Goal: Information Seeking & Learning: Check status

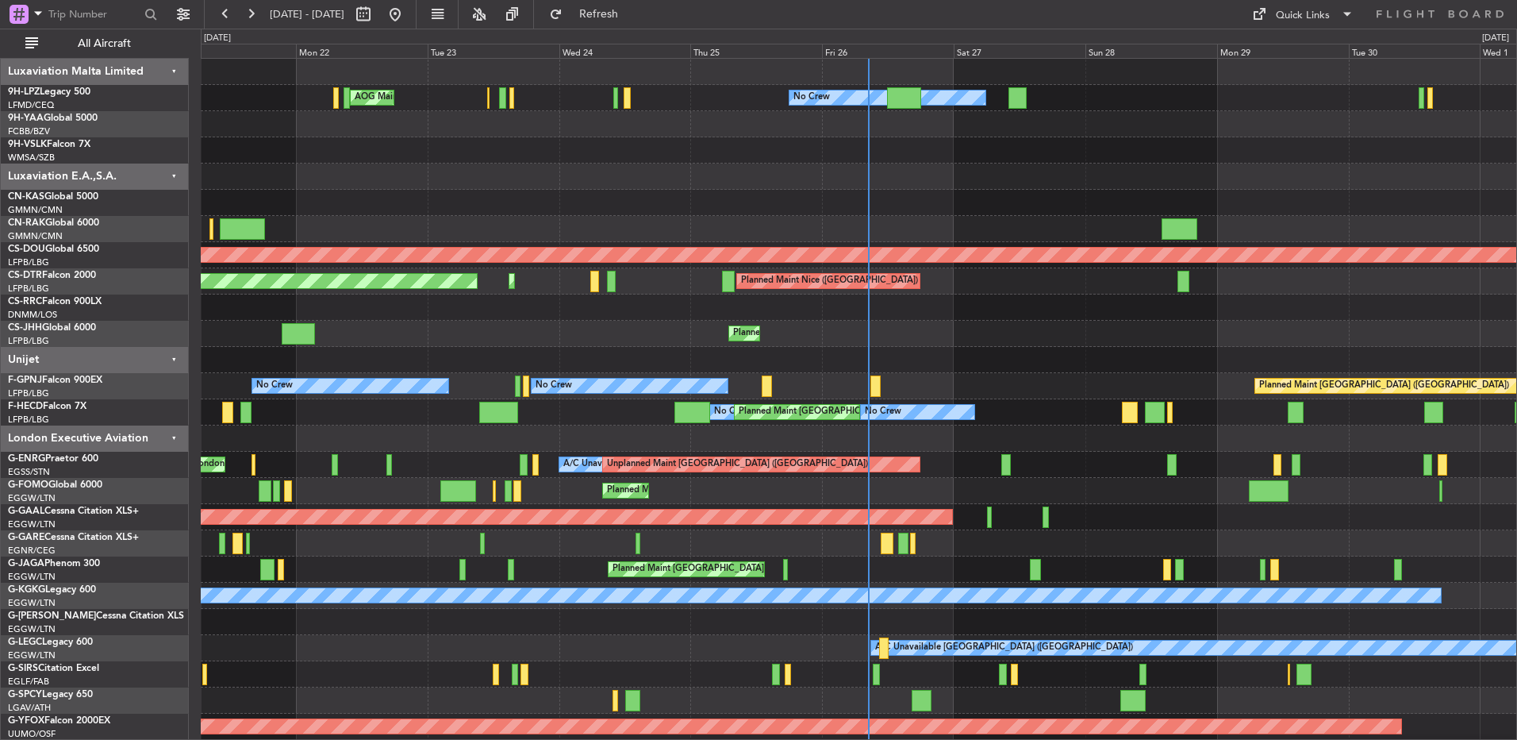
click at [857, 41] on div "0 0 Sun 21 Mon 22 Tue 23 Wed 24 Thu 25 Fri 26 [DATE] Sun 28 Mon 29 Tue 30 [DATE]" at bounding box center [859, 43] width 1315 height 29
click at [860, 48] on div "Fri 26" at bounding box center [888, 51] width 132 height 14
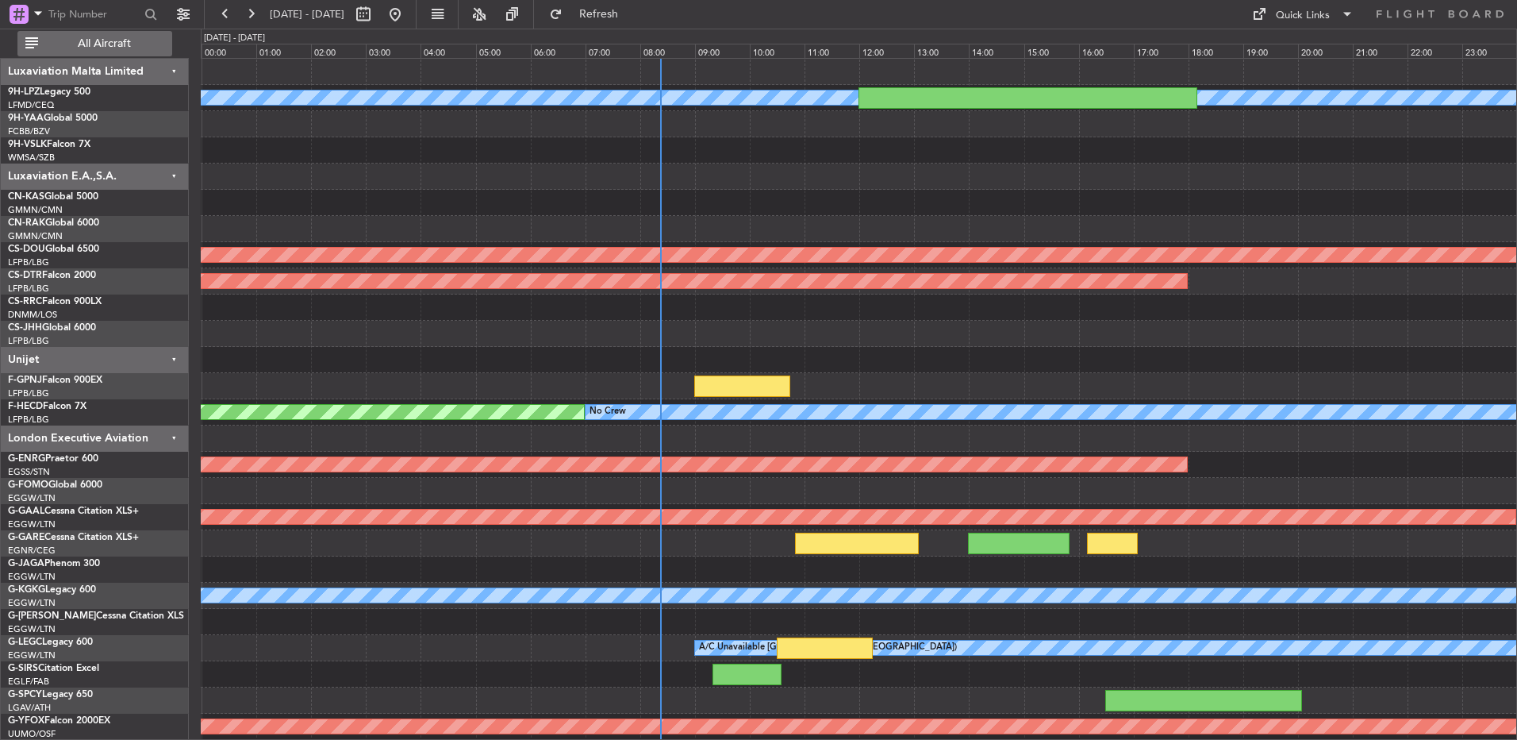
click at [40, 52] on button "All Aircraft" at bounding box center [94, 43] width 155 height 25
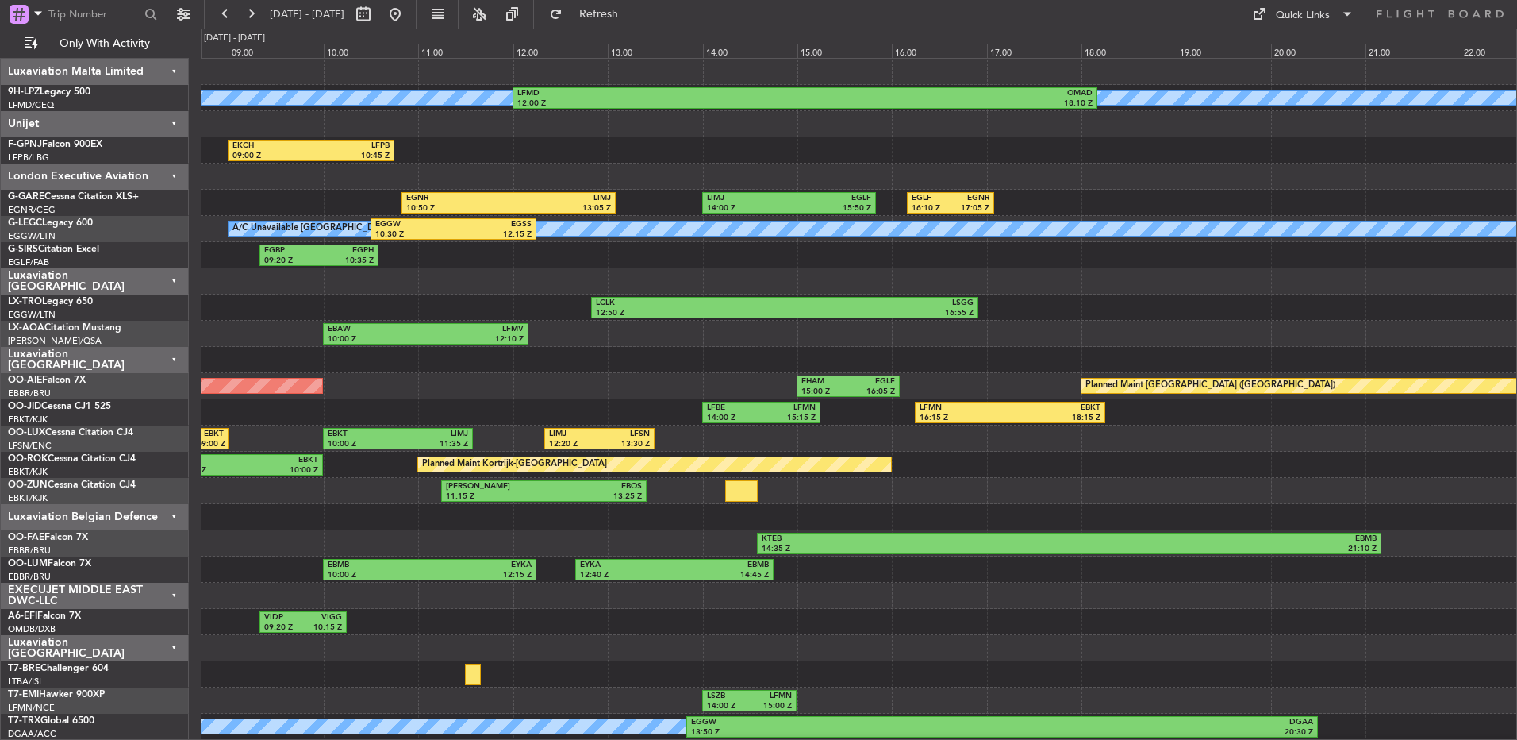
click at [666, 333] on div "No Crew LFMD 12:00 Z OMAD 18:10 Z EKCH 09:00 Z LFPB 10:45 Z EGNR 10:50 Z LIMJ 1…" at bounding box center [859, 439] width 1316 height 760
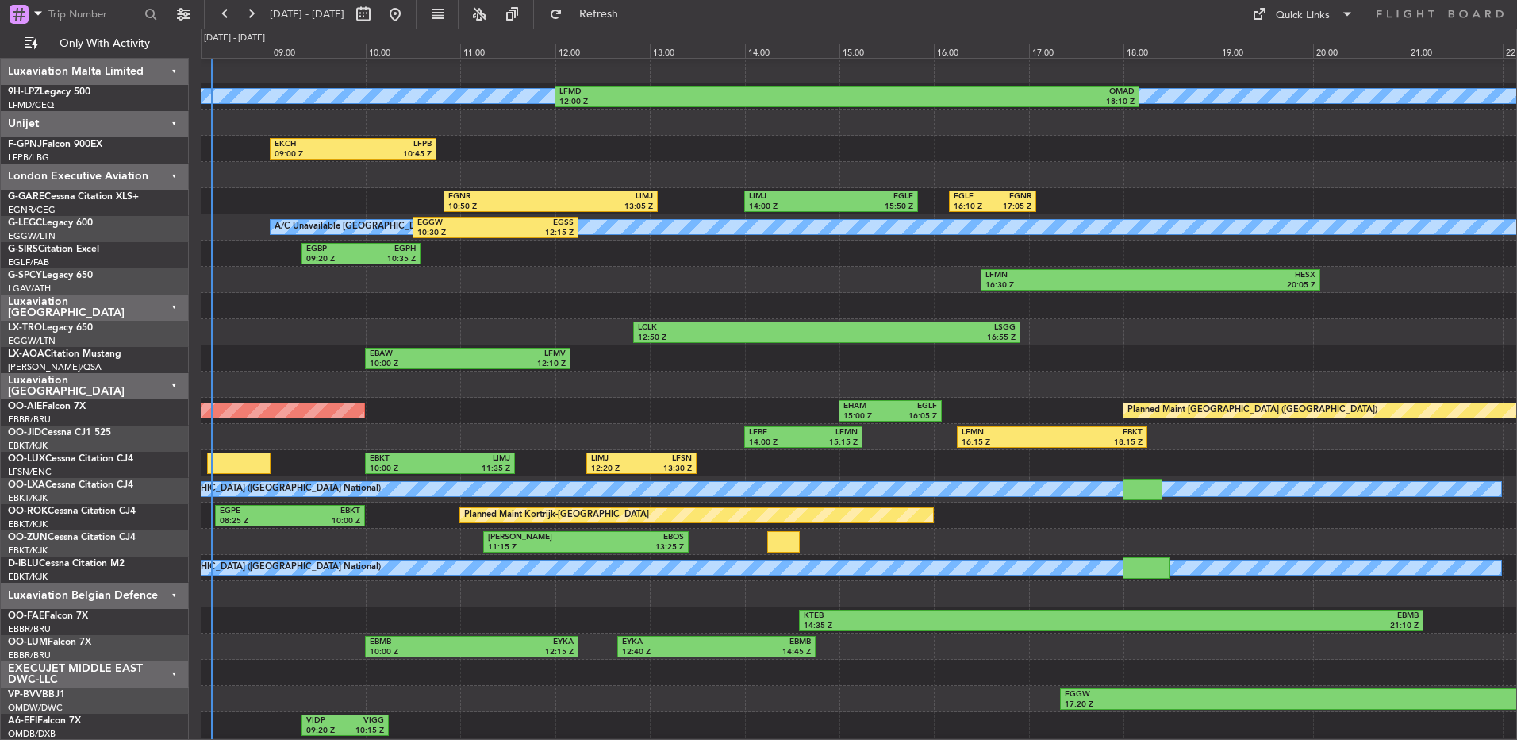
scroll to position [2, 0]
click at [101, 317] on div "Luxaviation [GEOGRAPHIC_DATA]" at bounding box center [95, 306] width 188 height 26
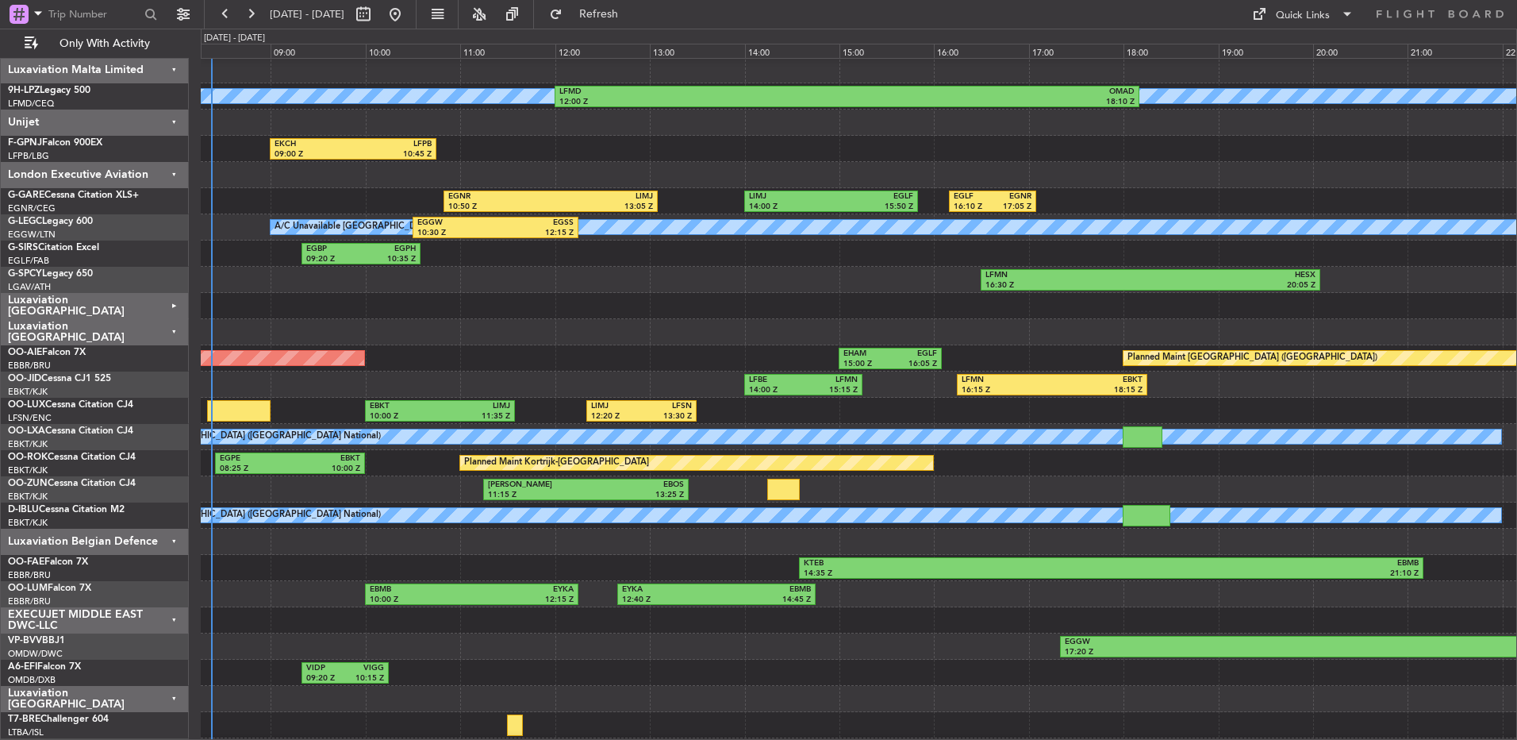
click at [157, 692] on div "Luxaviation [GEOGRAPHIC_DATA]" at bounding box center [95, 699] width 188 height 26
click at [159, 601] on div "EBBR/BRU [GEOGRAPHIC_DATA] ([GEOGRAPHIC_DATA] National)" at bounding box center [98, 601] width 180 height 13
click at [160, 610] on div "EXECUJET MIDDLE EAST DWC-LLC" at bounding box center [95, 620] width 188 height 26
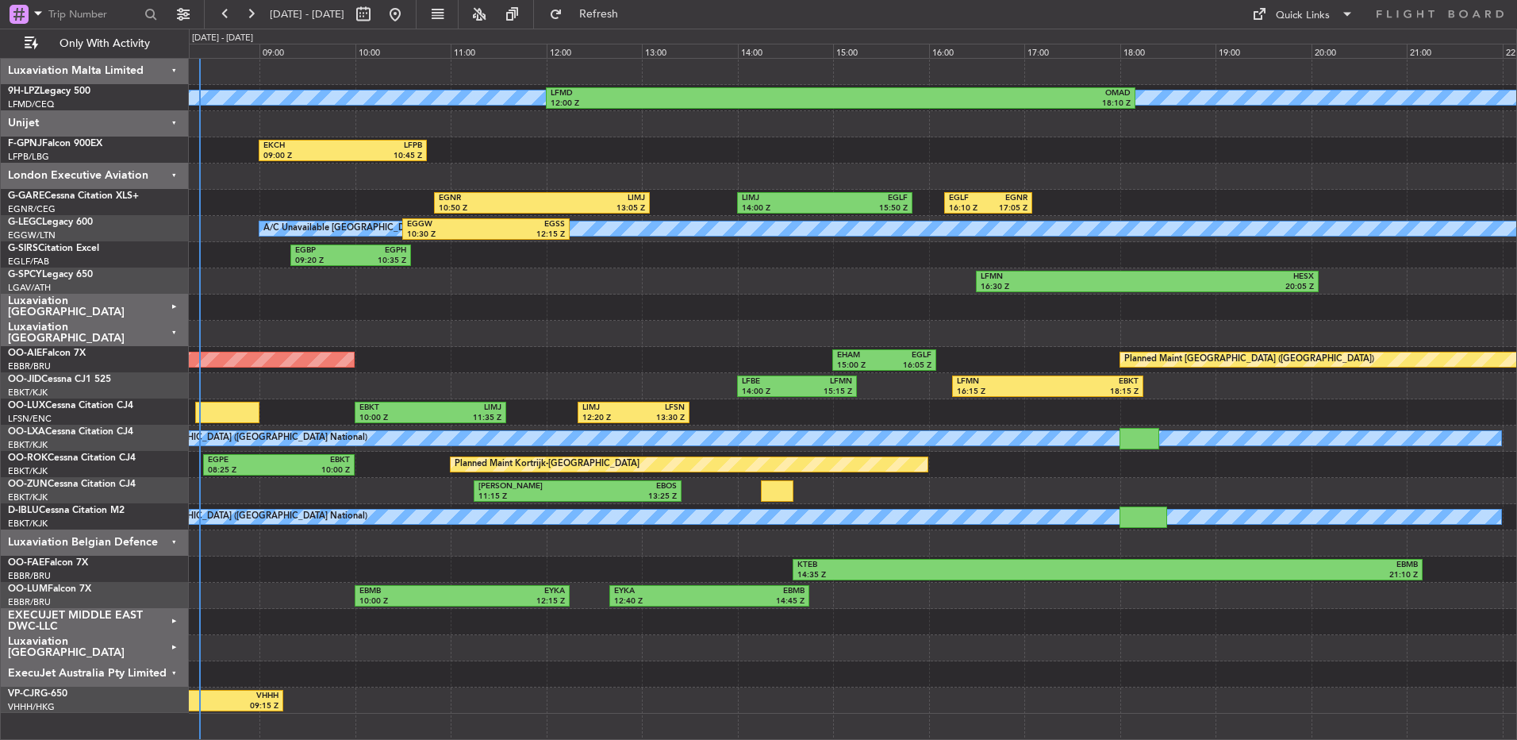
scroll to position [0, 0]
click at [141, 670] on div "ExecuJet Australia Pty Limited" at bounding box center [95, 674] width 188 height 26
click at [170, 143] on div "F-GPNJ Falcon 900EX" at bounding box center [98, 144] width 180 height 14
click at [173, 130] on div "Unijet" at bounding box center [95, 124] width 188 height 26
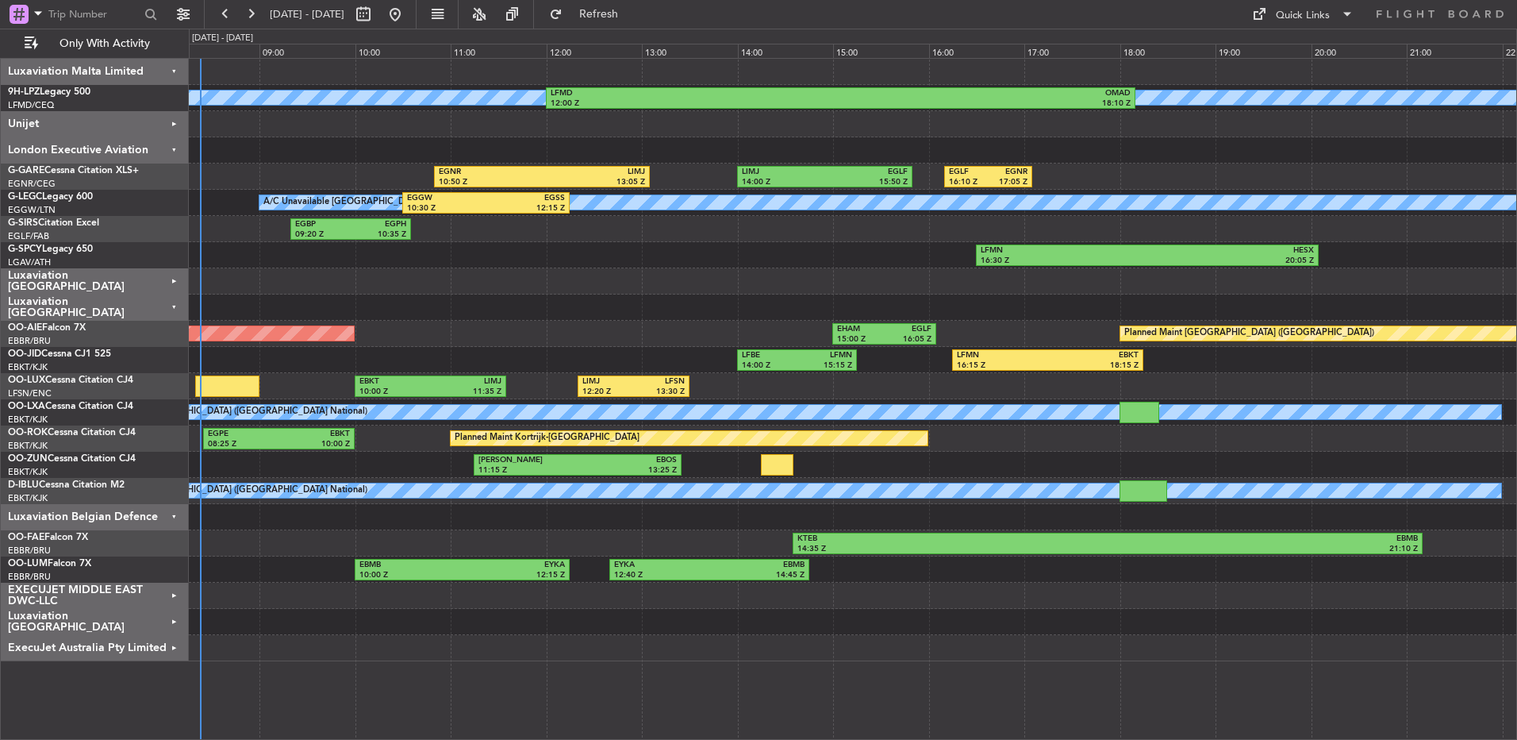
click at [164, 69] on div "Luxaviation Malta Limited" at bounding box center [95, 72] width 188 height 26
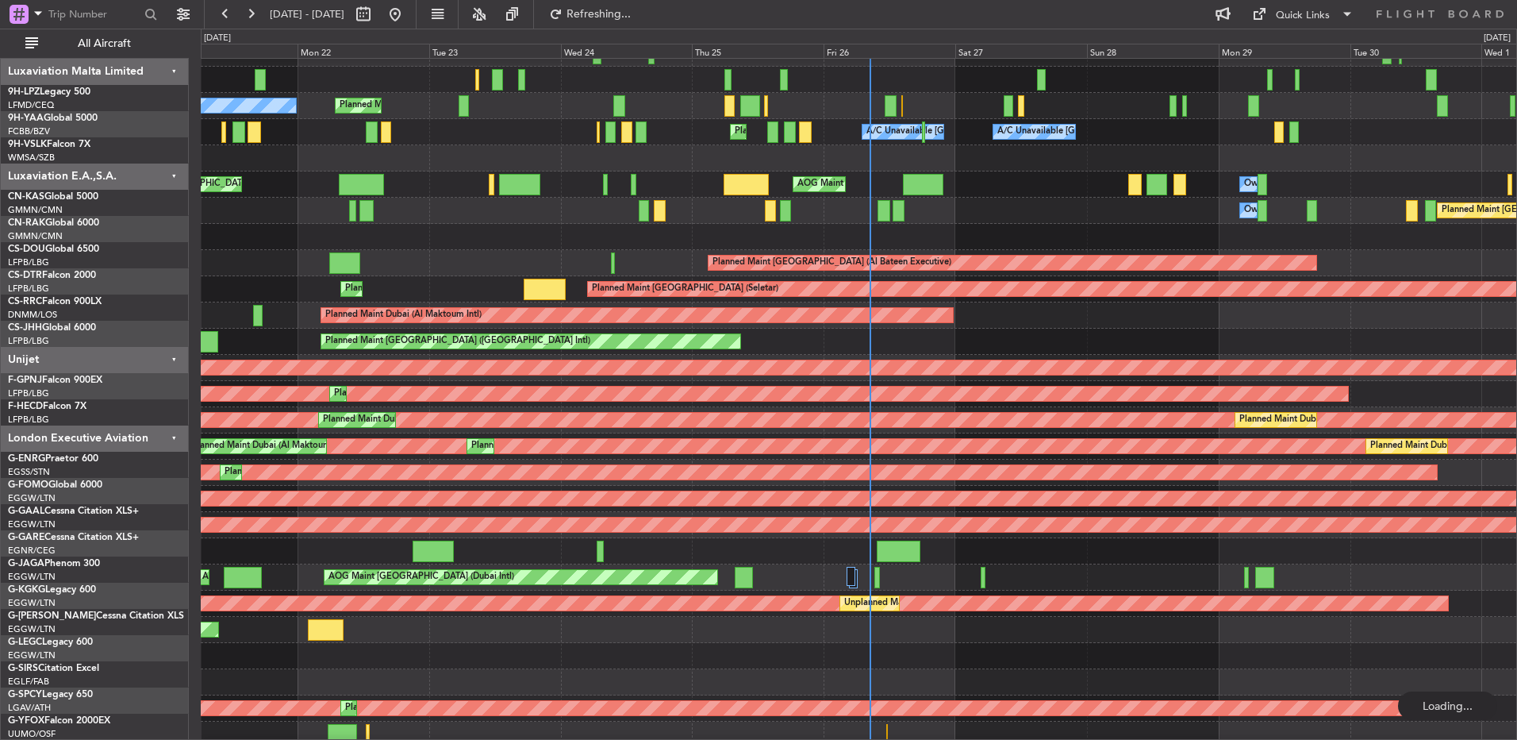
scroll to position [1328, 0]
